Goal: Information Seeking & Learning: Learn about a topic

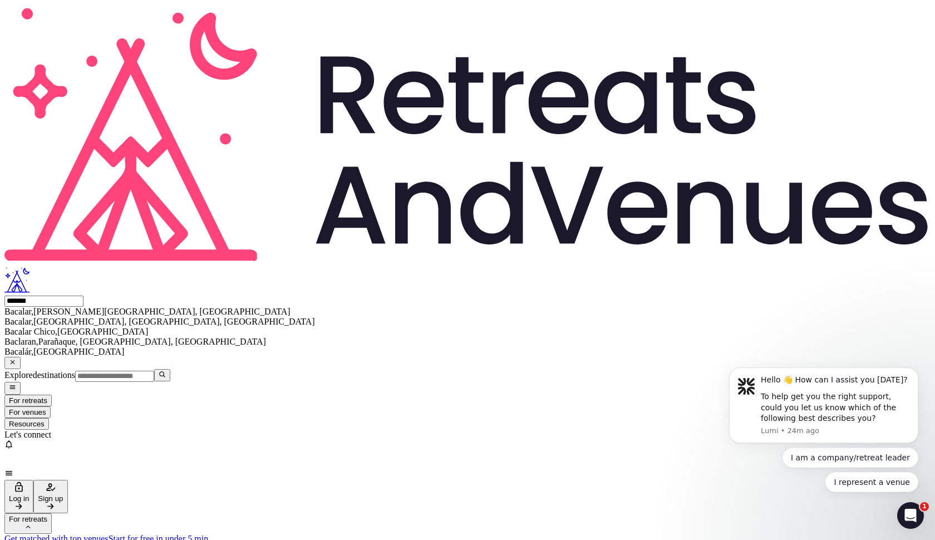
type input "*******"
click at [255, 307] on span "[PERSON_NAME][GEOGRAPHIC_DATA], [GEOGRAPHIC_DATA]" at bounding box center [161, 311] width 257 height 9
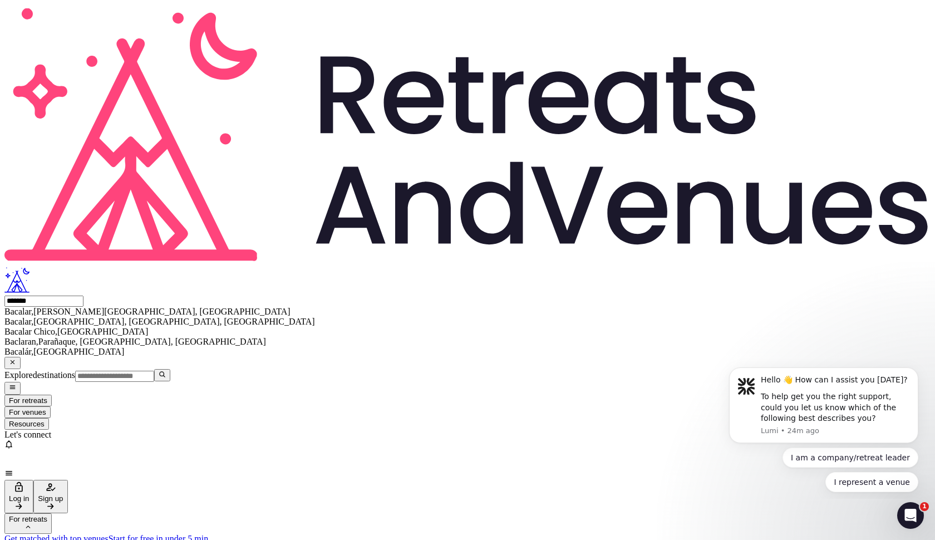
type input "*******"
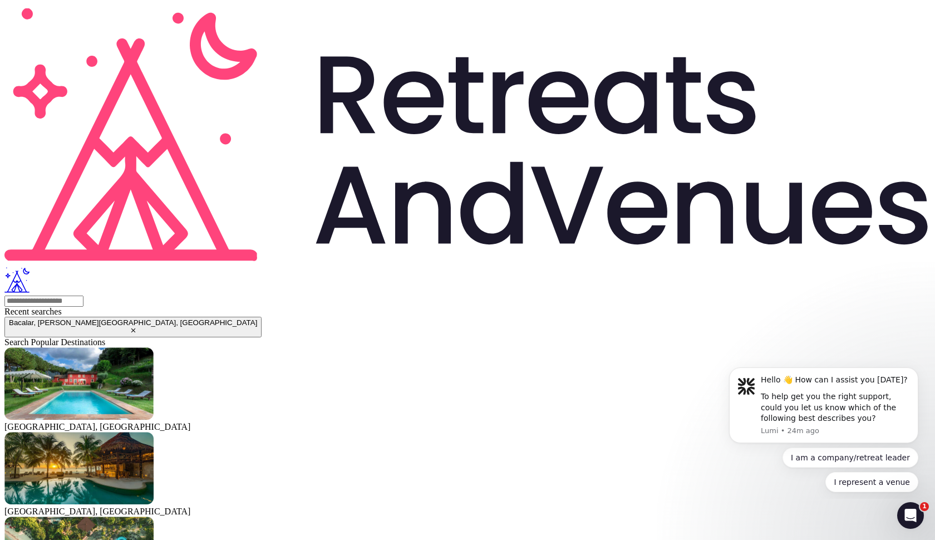
click at [103, 295] on div at bounding box center [467, 295] width 927 height 0
